Goal: Information Seeking & Learning: Learn about a topic

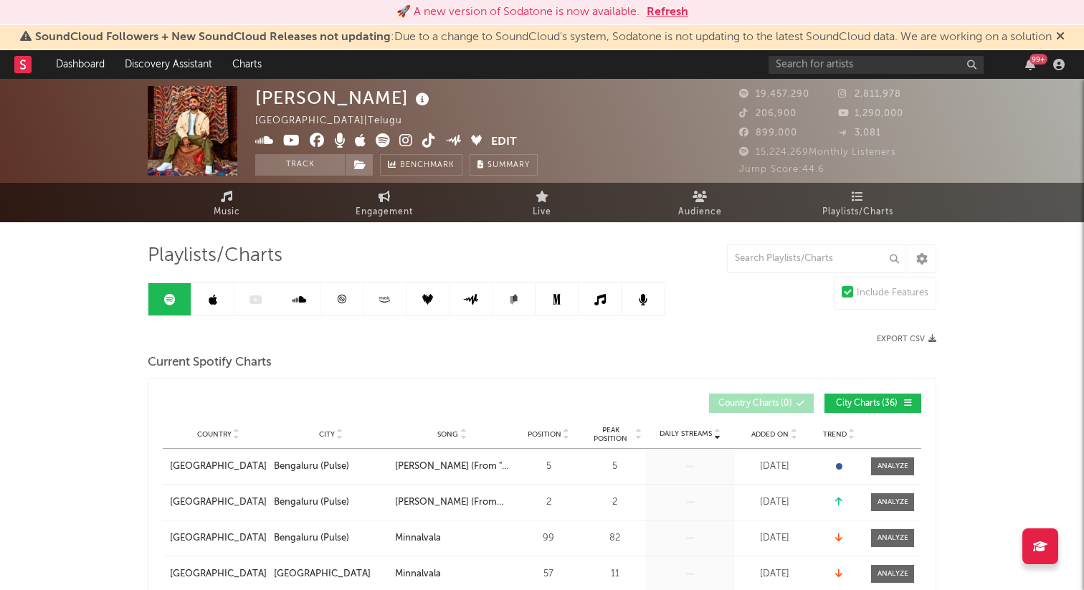
click at [665, 6] on button "Refresh" at bounding box center [668, 12] width 42 height 17
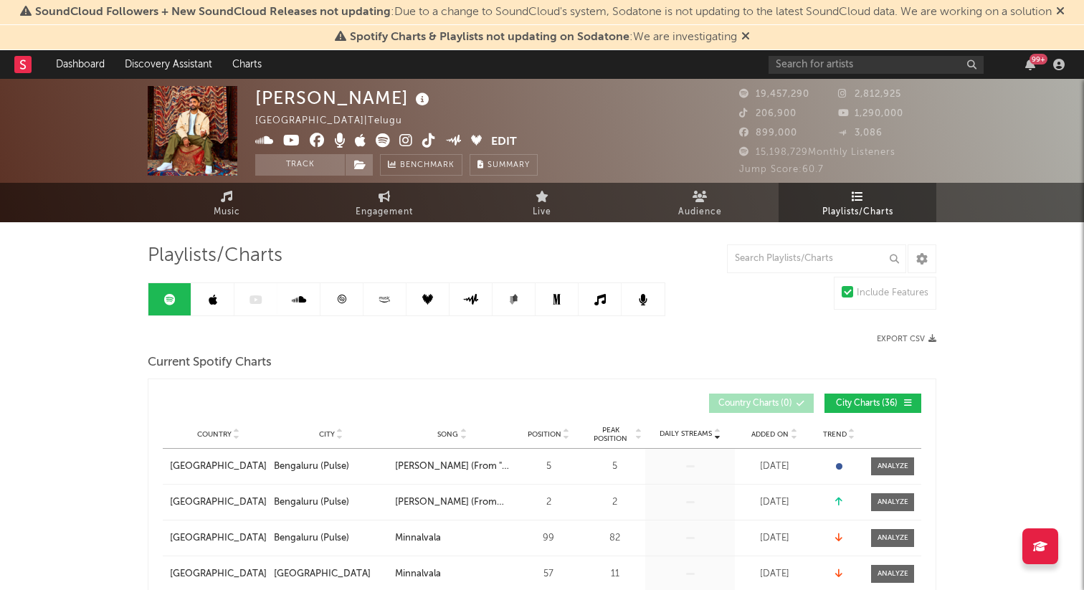
click at [835, 202] on link "Playlists/Charts" at bounding box center [858, 202] width 158 height 39
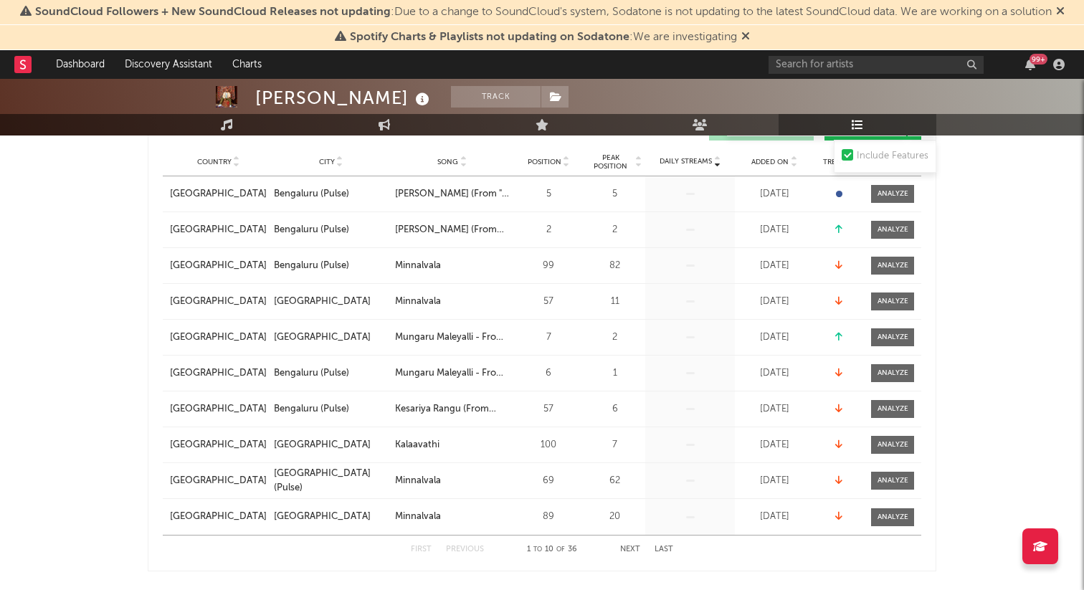
scroll to position [288, 0]
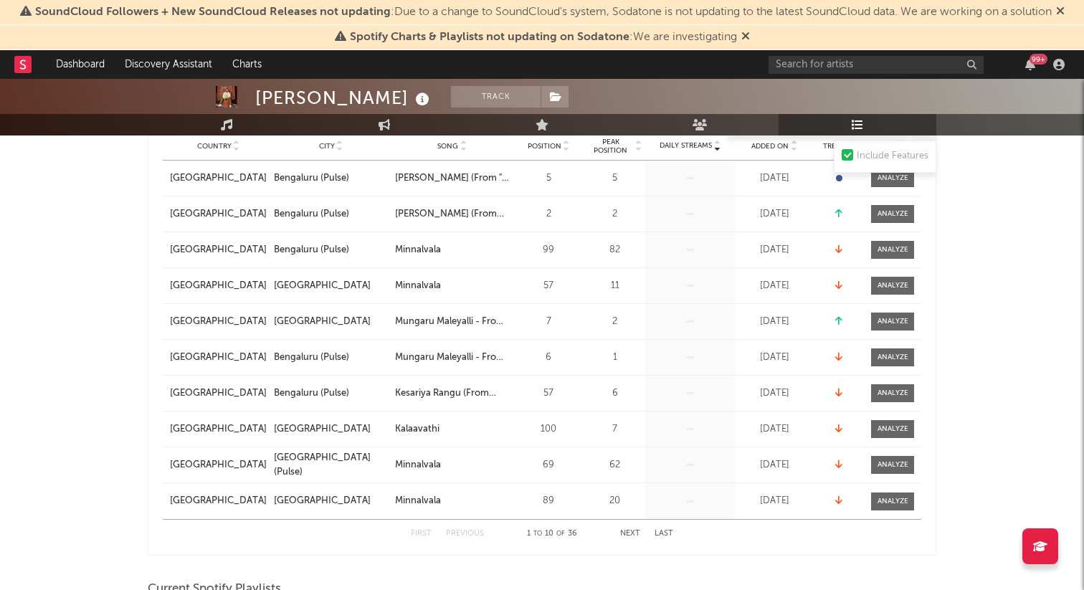
click at [632, 536] on button "Next" at bounding box center [630, 534] width 20 height 8
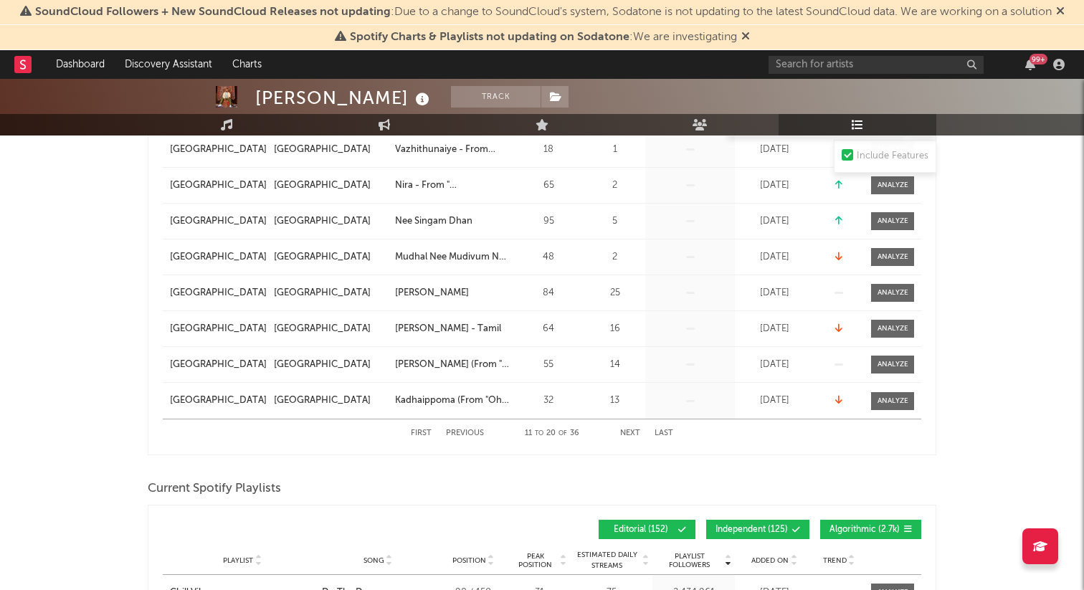
scroll to position [389, 0]
click at [639, 434] on button "Next" at bounding box center [630, 433] width 20 height 8
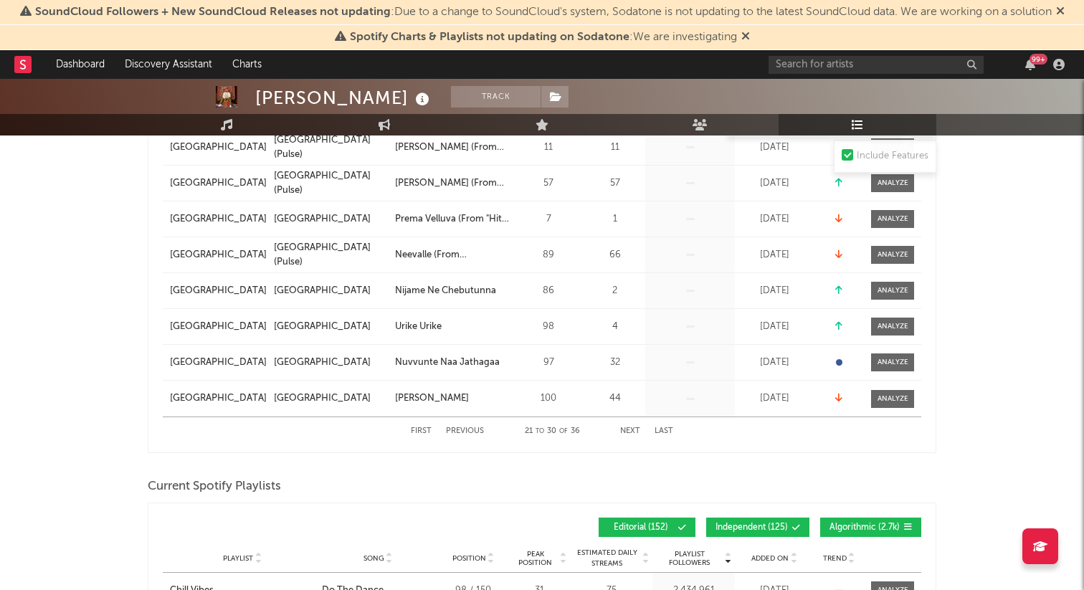
scroll to position [400, 0]
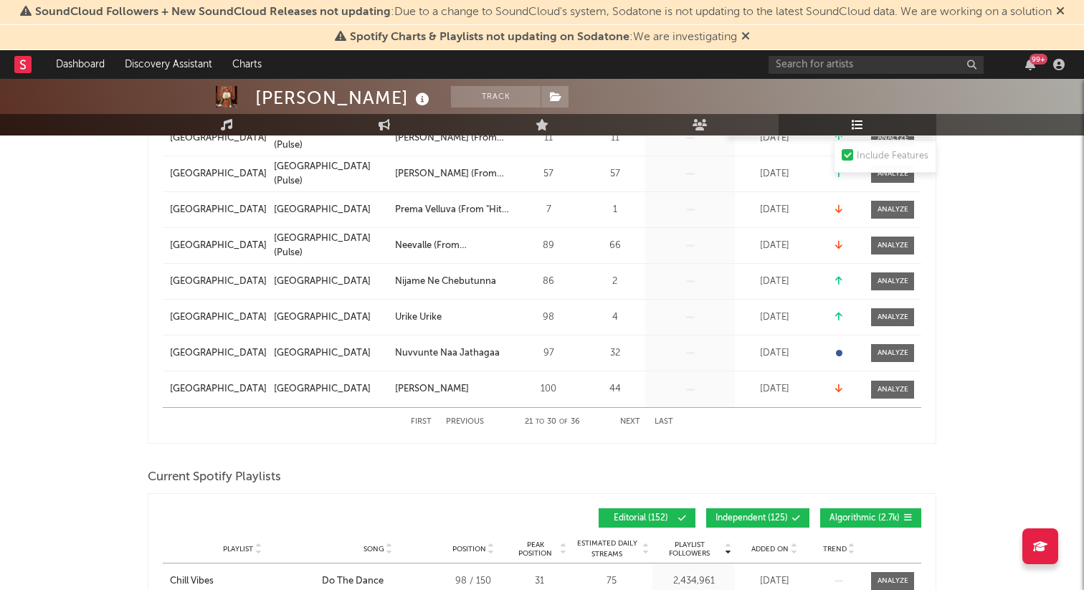
click at [630, 419] on button "Next" at bounding box center [630, 422] width 20 height 8
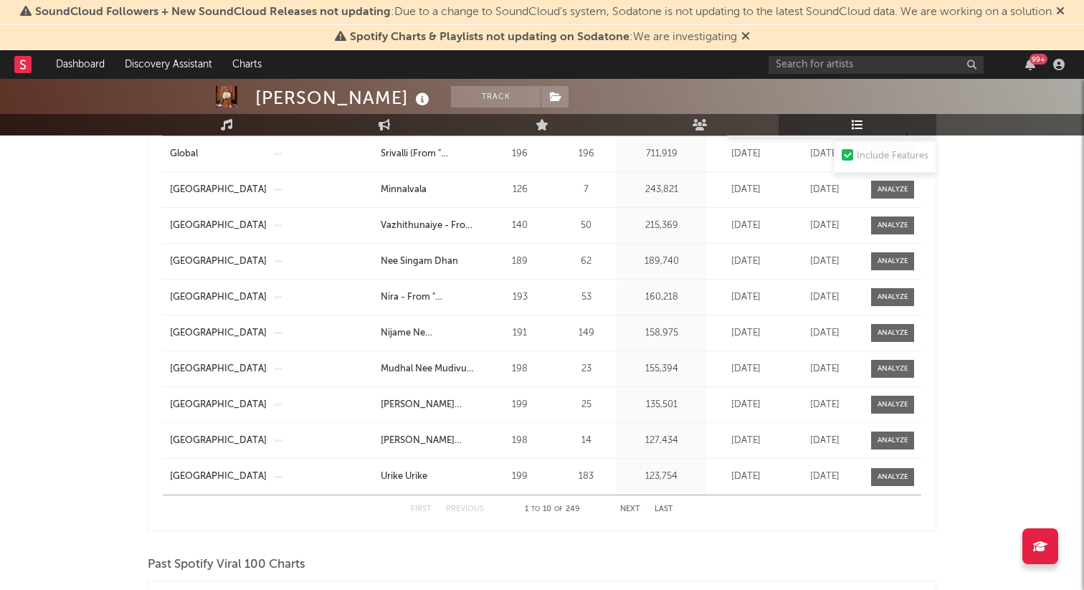
scroll to position [1342, 0]
click at [623, 506] on button "Next" at bounding box center [630, 510] width 20 height 8
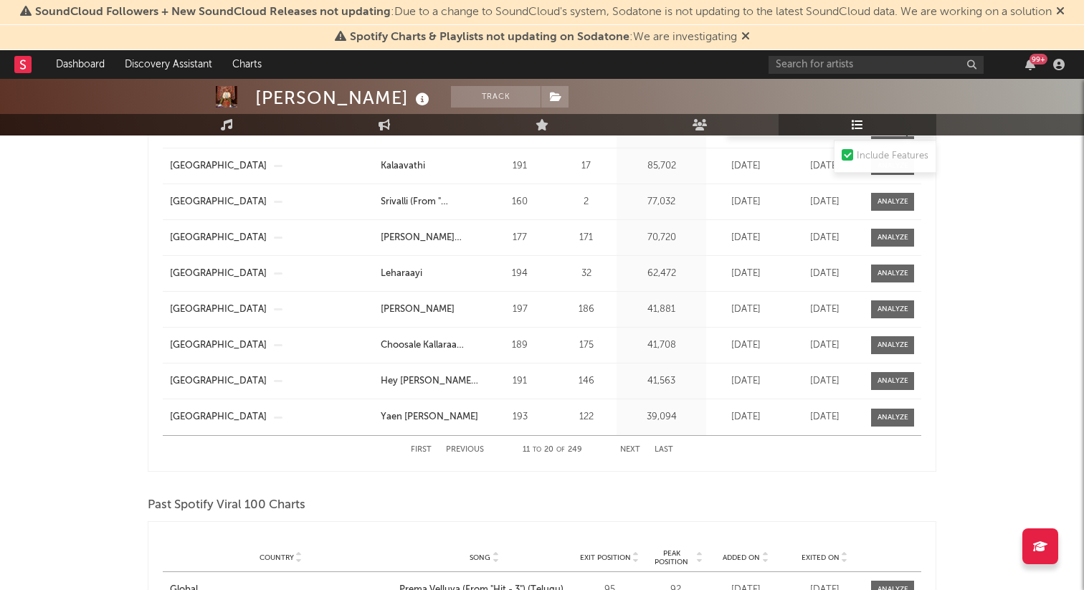
scroll to position [1407, 0]
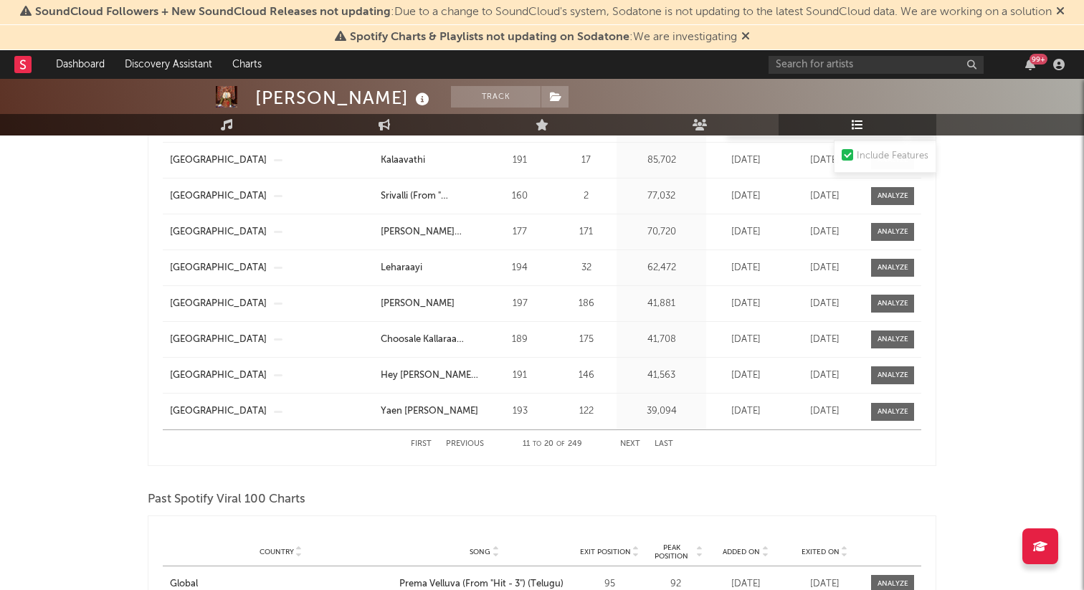
click at [634, 443] on button "Next" at bounding box center [630, 444] width 20 height 8
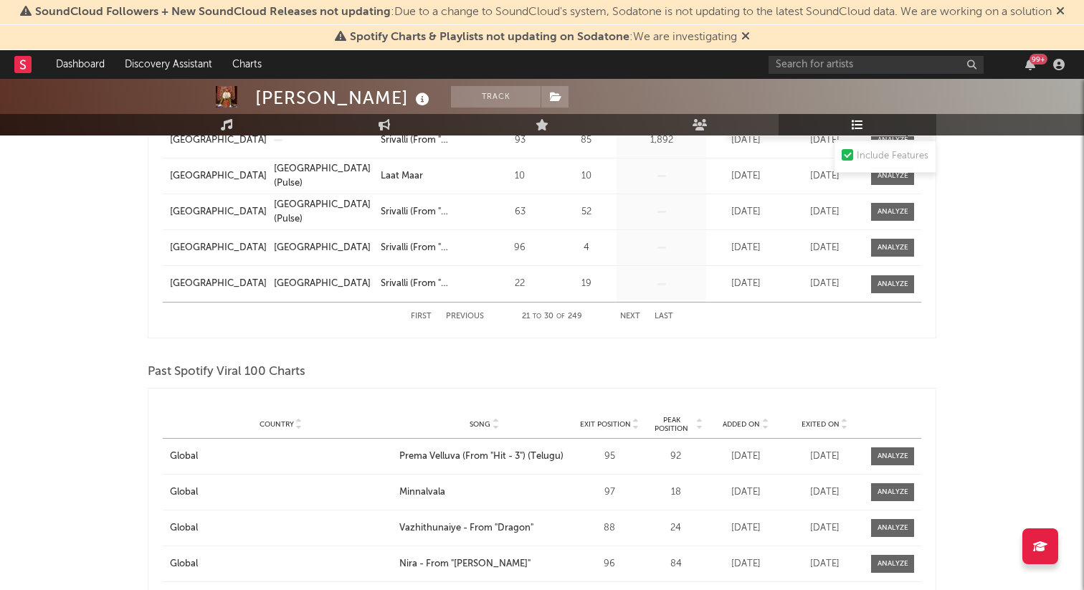
scroll to position [1541, 0]
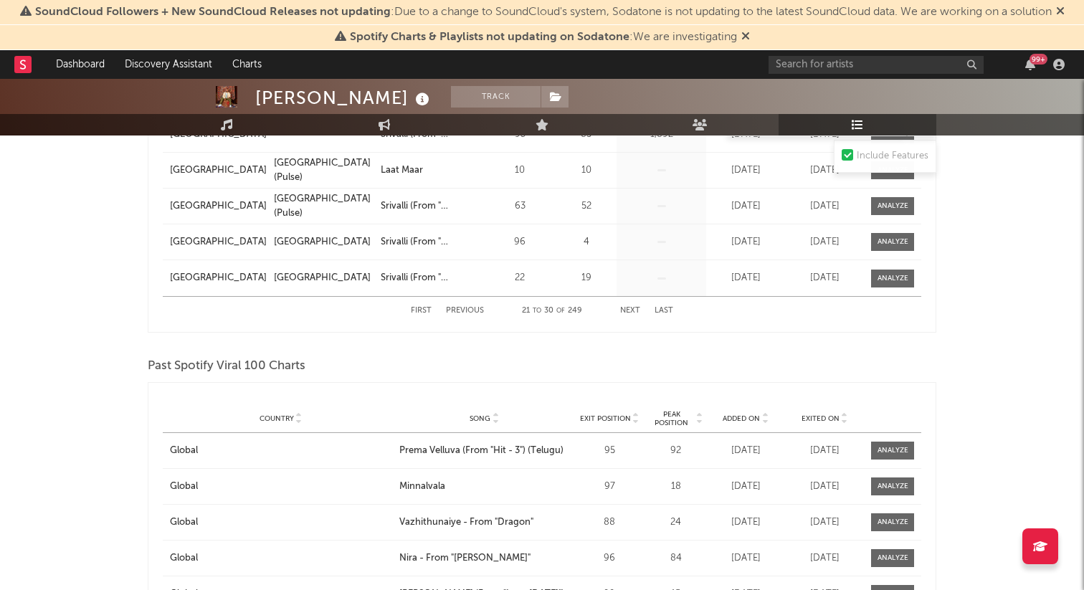
click at [623, 310] on button "Next" at bounding box center [630, 311] width 20 height 8
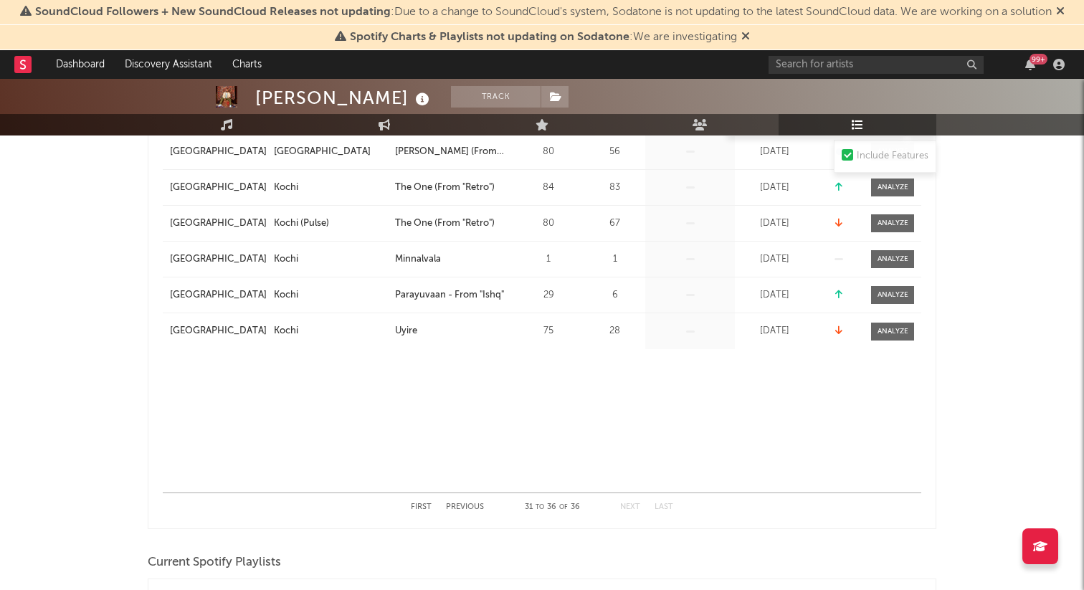
scroll to position [0, 0]
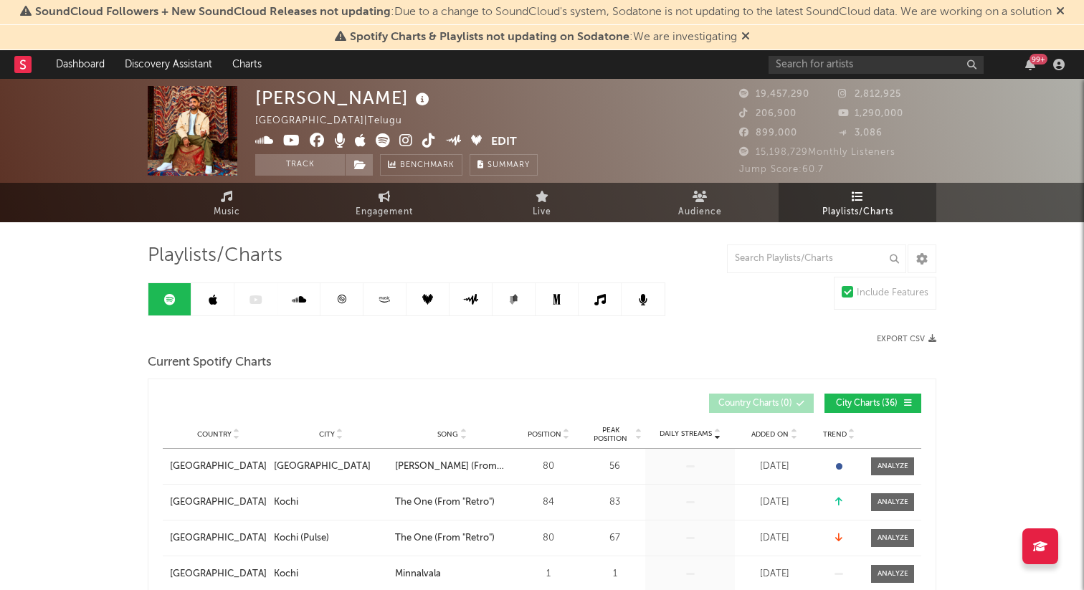
click at [746, 34] on icon at bounding box center [745, 35] width 9 height 11
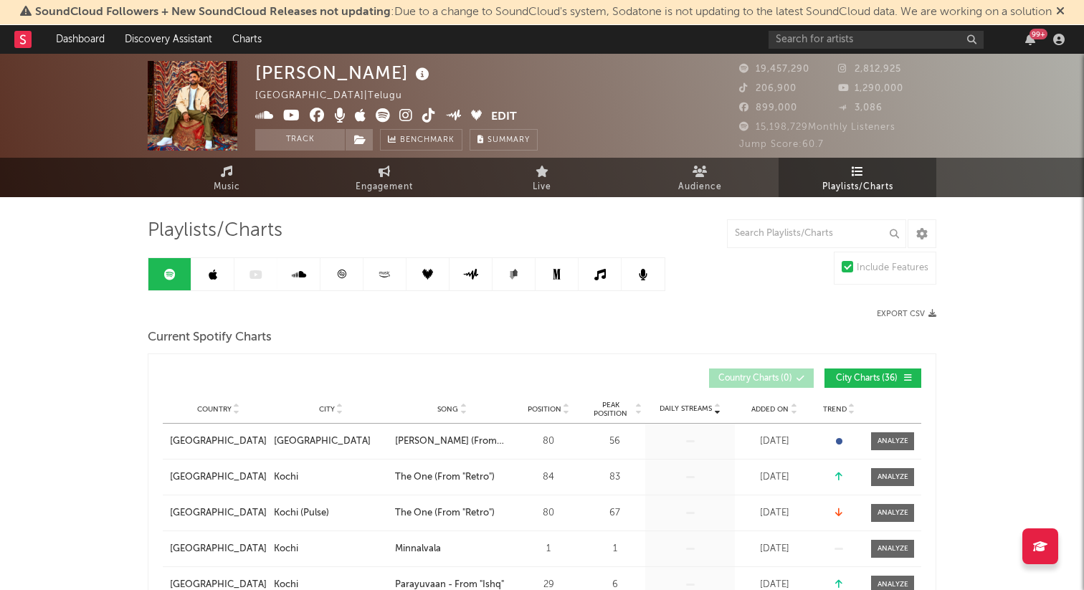
click at [1065, 12] on icon at bounding box center [1060, 10] width 9 height 11
